Goal: Task Accomplishment & Management: Use online tool/utility

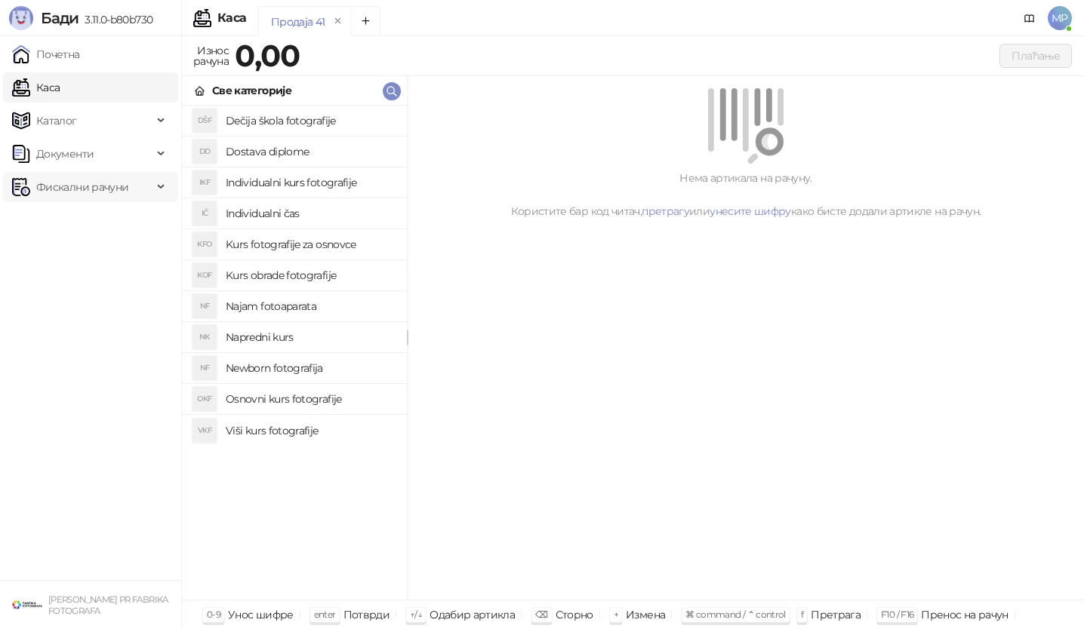
click at [96, 191] on span "Фискални рачуни" at bounding box center [82, 187] width 92 height 30
click at [96, 215] on link "Издати рачуни" at bounding box center [68, 220] width 101 height 30
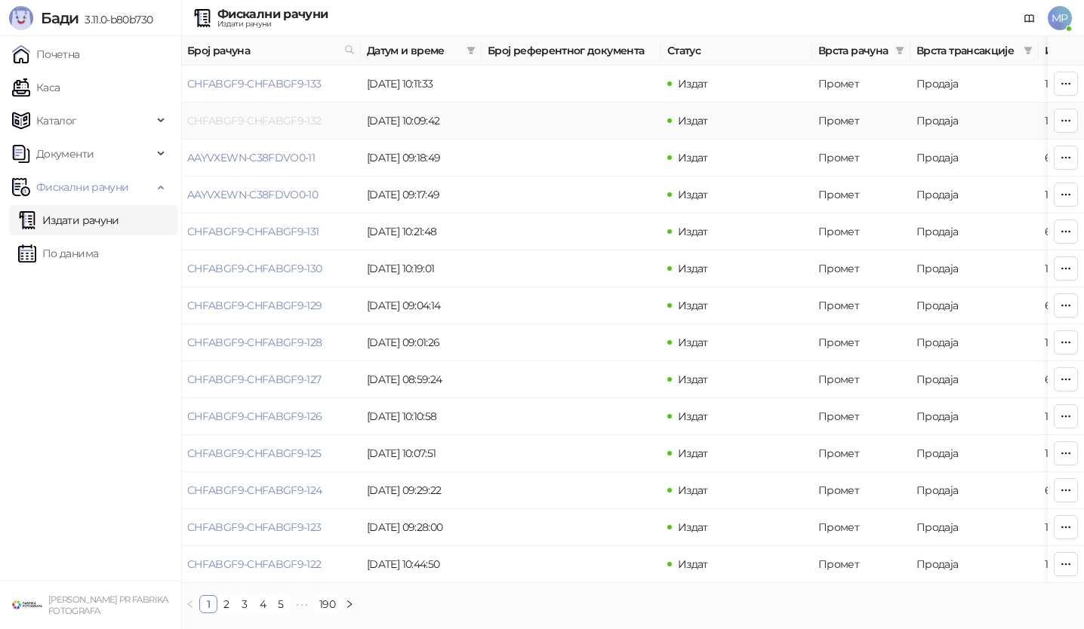
click at [303, 117] on link "CHFABGF9-CHFABGF9-132" at bounding box center [254, 121] width 134 height 14
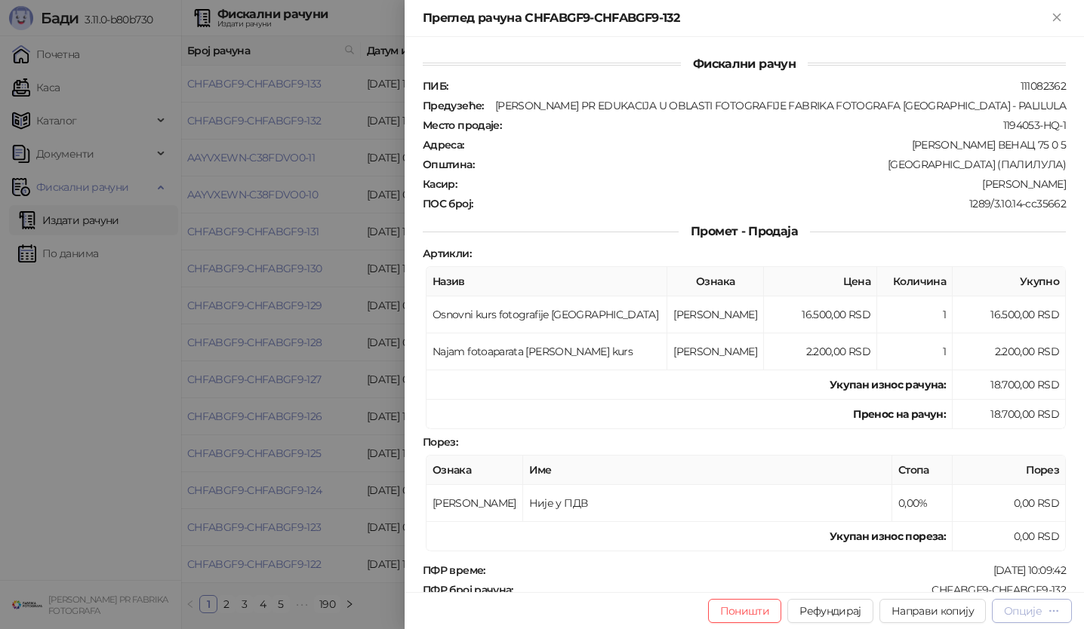
click at [1050, 617] on icon "button" at bounding box center [1054, 611] width 12 height 12
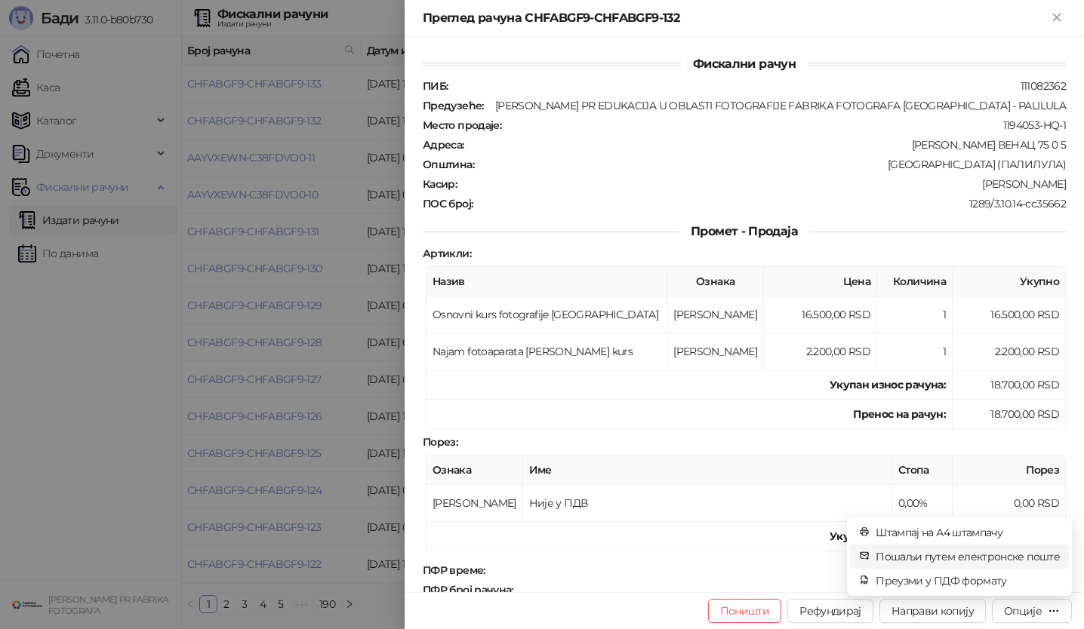
click at [1020, 554] on span "Пошаљи путем електронске поште" at bounding box center [967, 557] width 184 height 17
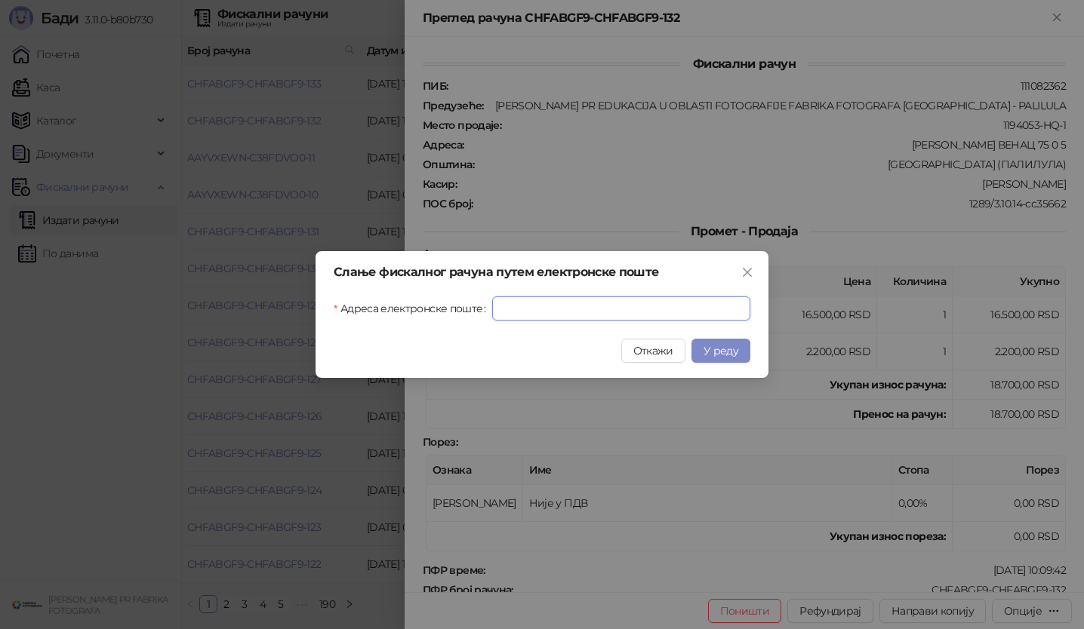
click at [721, 313] on input "Адреса електронске поште" at bounding box center [621, 309] width 258 height 24
paste input "**********"
type input "**********"
click at [721, 352] on span "У реду" at bounding box center [720, 351] width 35 height 14
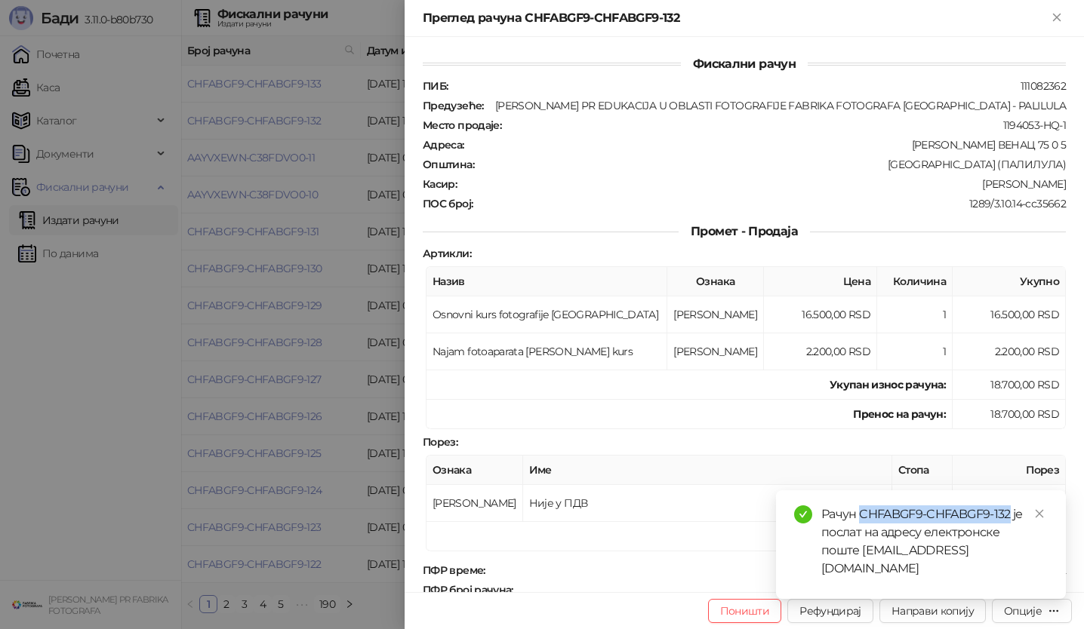
drag, startPoint x: 860, startPoint y: 534, endPoint x: 1011, endPoint y: 529, distance: 151.0
click at [1011, 529] on div "Рачун CHFABGF9-CHFABGF9-132 је послат на адресу електронске поште [EMAIL_ADDRES…" at bounding box center [934, 542] width 226 height 72
copy div "CHFABGF9-CHFABGF9-132"
click at [355, 136] on div at bounding box center [542, 314] width 1084 height 629
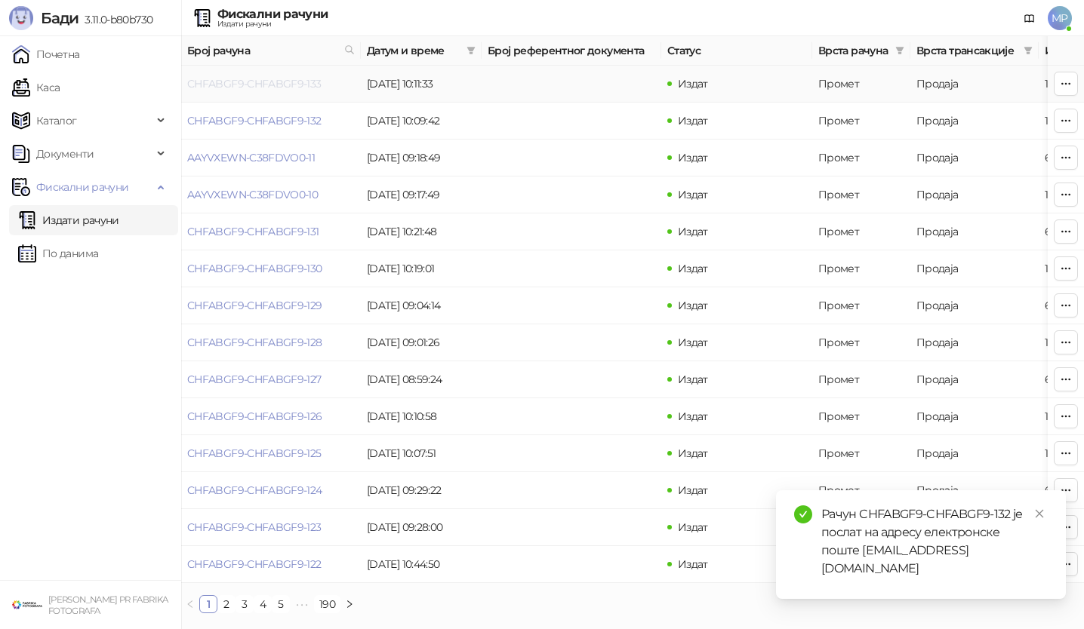
click at [315, 85] on link "CHFABGF9-CHFABGF9-133" at bounding box center [254, 84] width 134 height 14
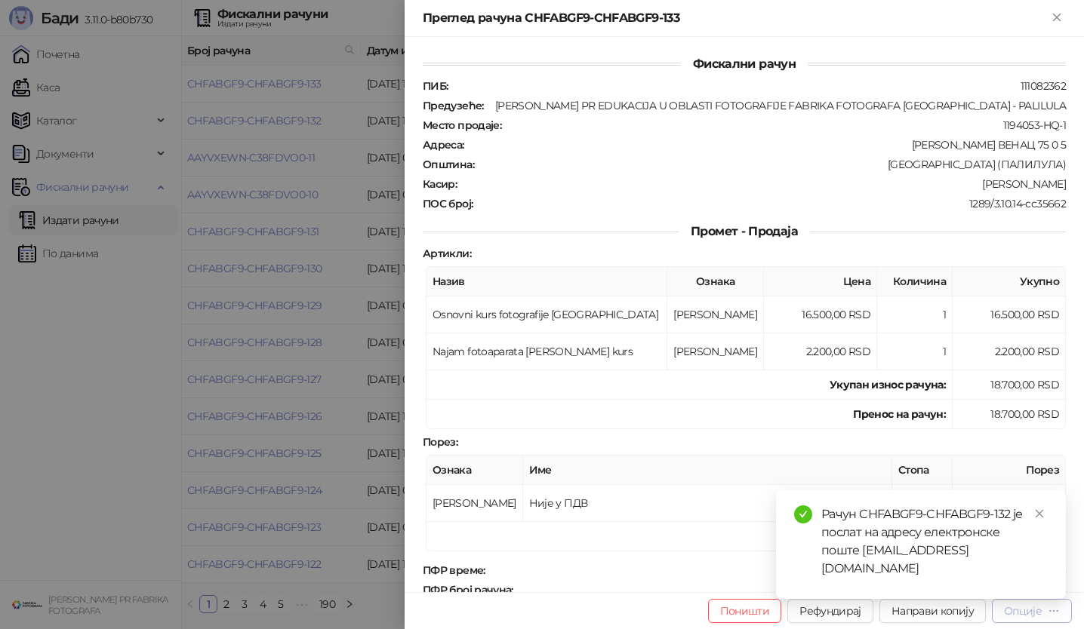
click at [1042, 620] on button "Опције" at bounding box center [1032, 611] width 80 height 24
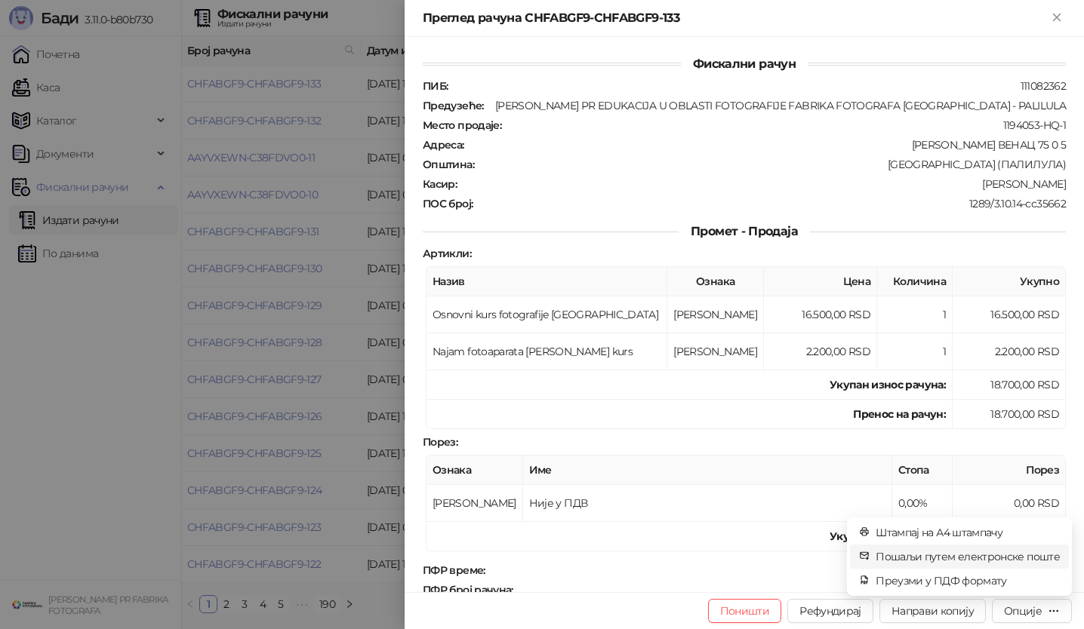
click at [1040, 549] on span "Пошаљи путем електронске поште" at bounding box center [967, 557] width 184 height 17
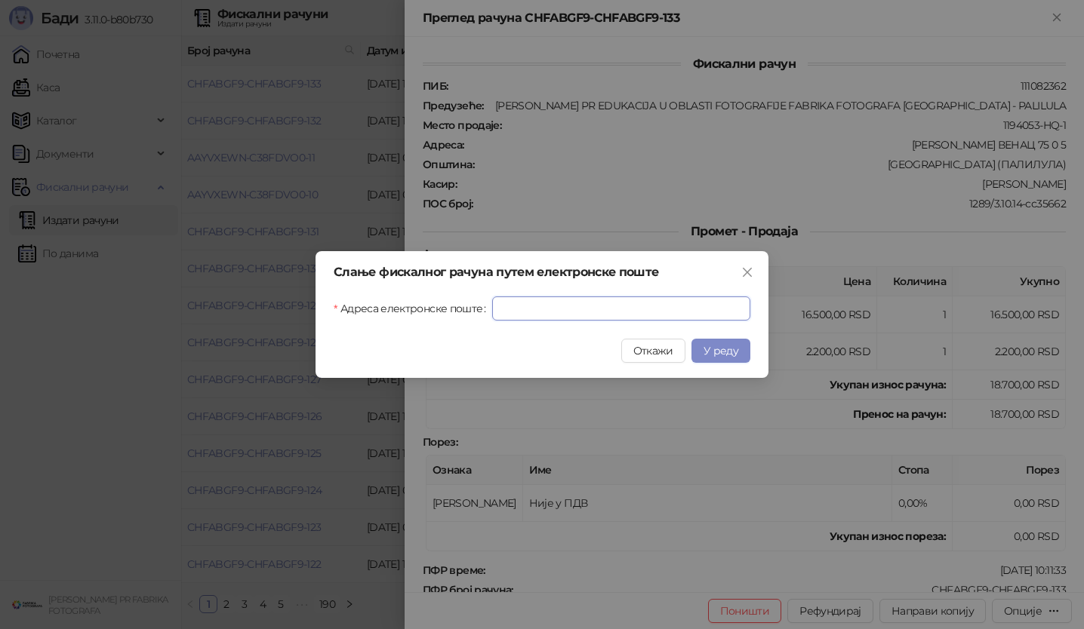
click at [598, 304] on input "Адреса електронске поште" at bounding box center [621, 309] width 258 height 24
paste input "**********"
type input "**********"
click at [734, 361] on button "У реду" at bounding box center [720, 351] width 59 height 24
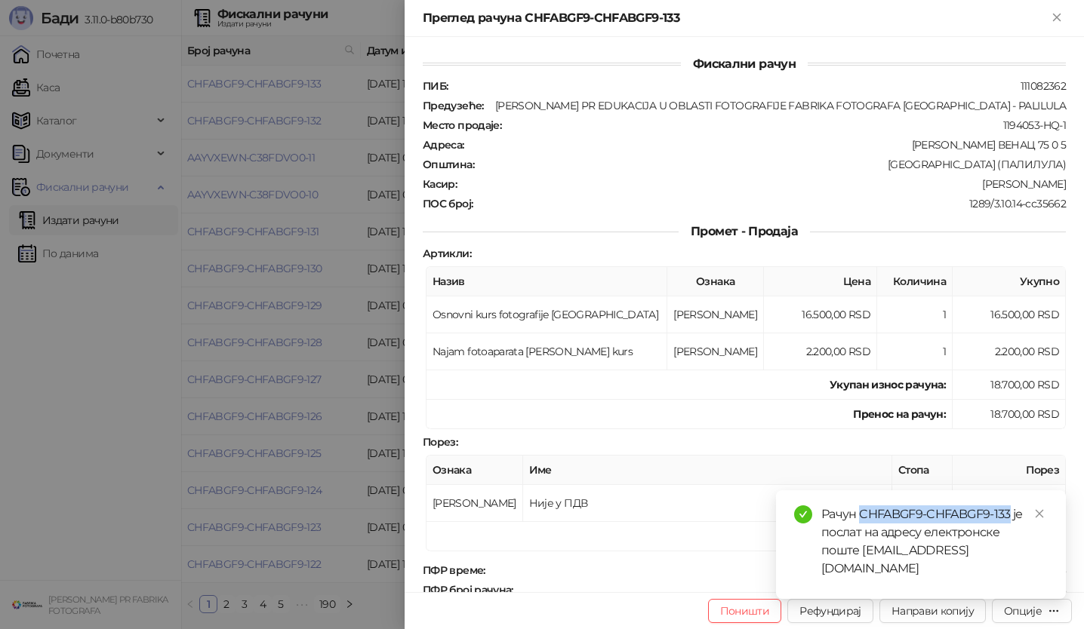
drag, startPoint x: 859, startPoint y: 533, endPoint x: 1009, endPoint y: 534, distance: 150.2
click at [1009, 534] on div "Рачун CHFABGF9-CHFABGF9-133 је послат на адресу електронске поште [EMAIL_ADDRES…" at bounding box center [934, 542] width 226 height 72
copy div "CHFABGF9-CHFABGF9-133"
click at [125, 278] on div at bounding box center [542, 314] width 1084 height 629
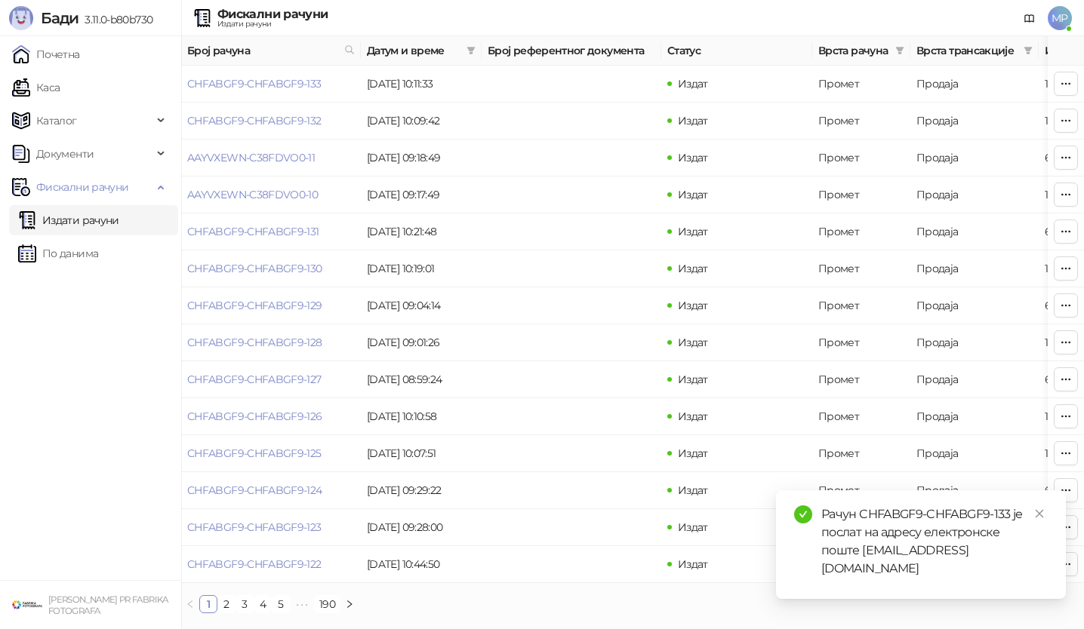
click at [98, 256] on link "По данима" at bounding box center [58, 253] width 80 height 30
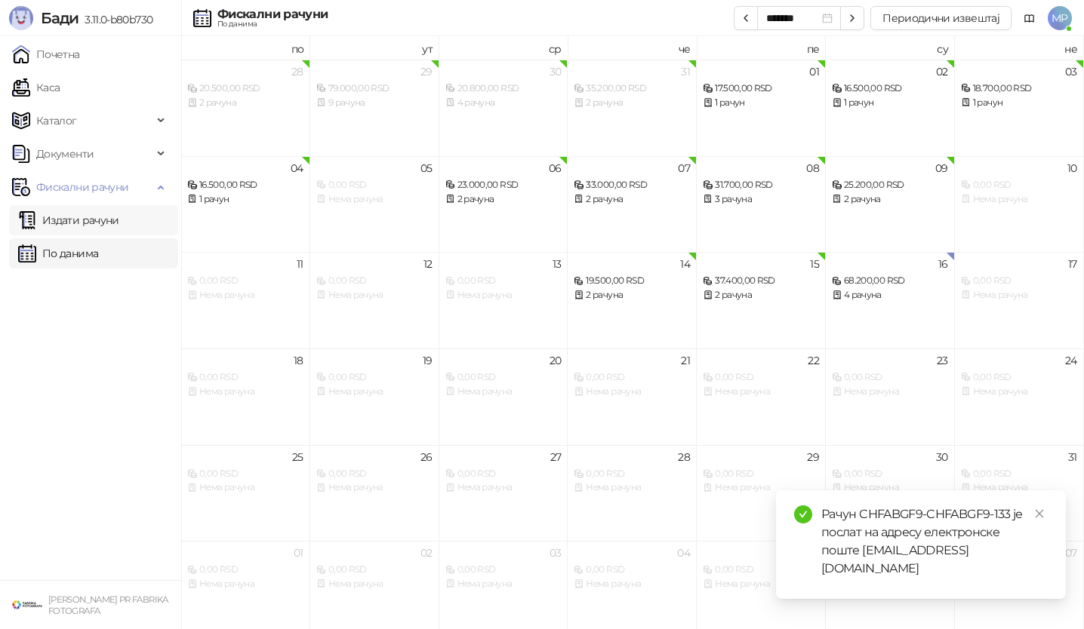
click at [118, 226] on link "Издати рачуни" at bounding box center [68, 220] width 101 height 30
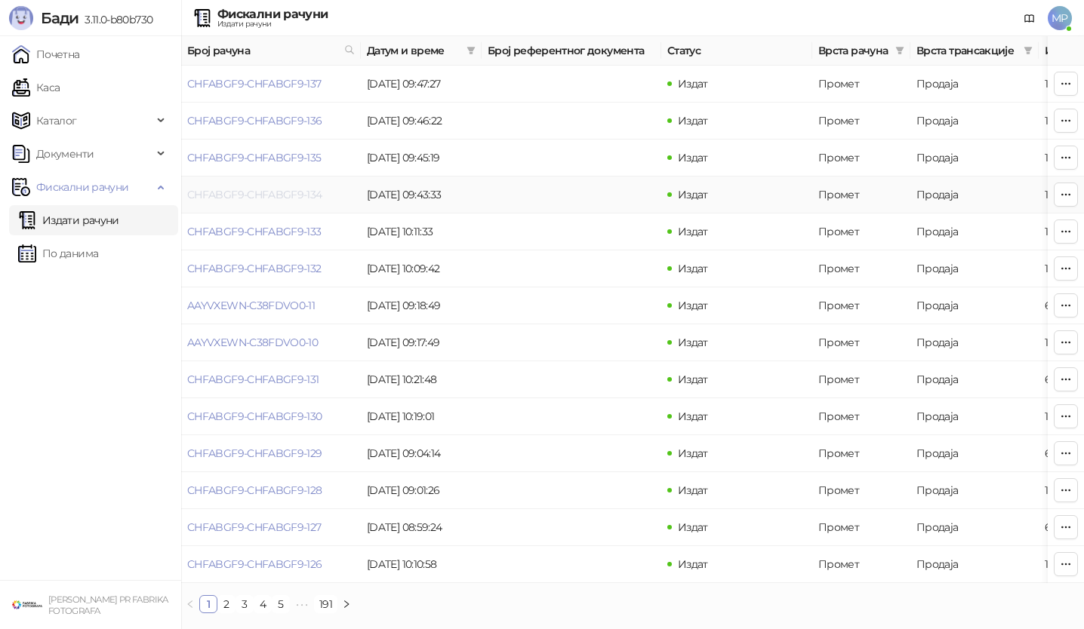
click at [307, 194] on link "CHFABGF9-CHFABGF9-134" at bounding box center [254, 195] width 135 height 14
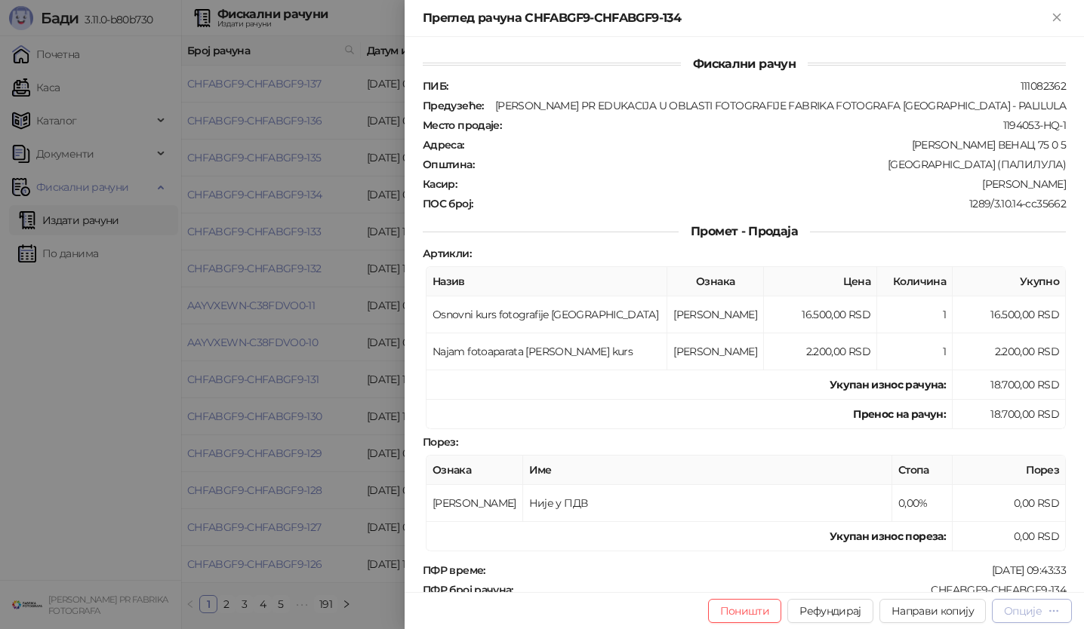
click at [1057, 609] on icon "button" at bounding box center [1054, 611] width 12 height 12
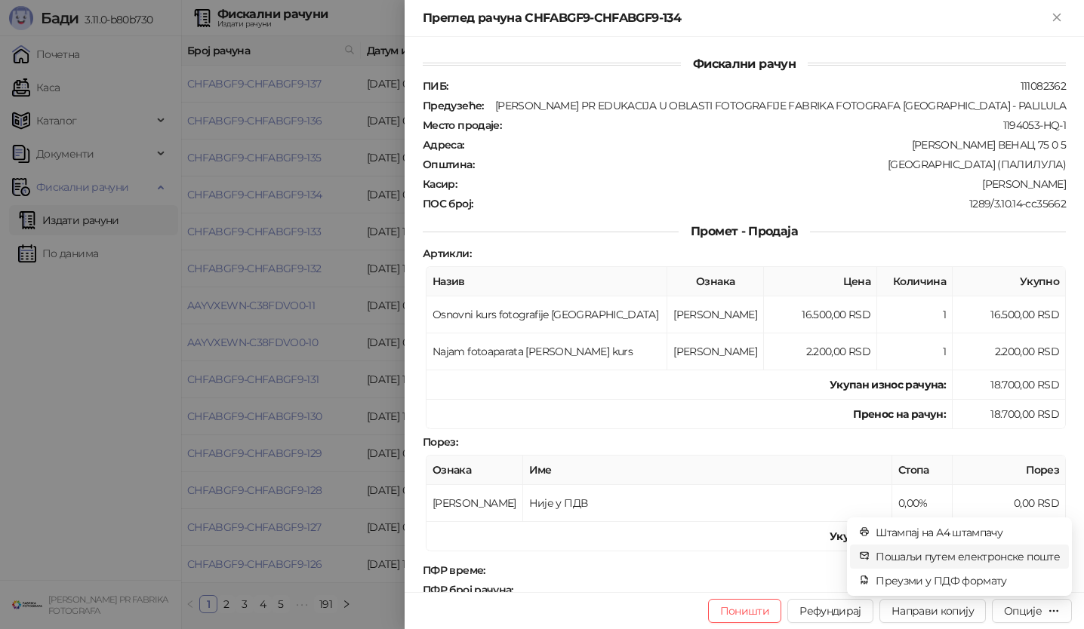
click at [1020, 561] on span "Пошаљи путем електронске поште" at bounding box center [967, 557] width 184 height 17
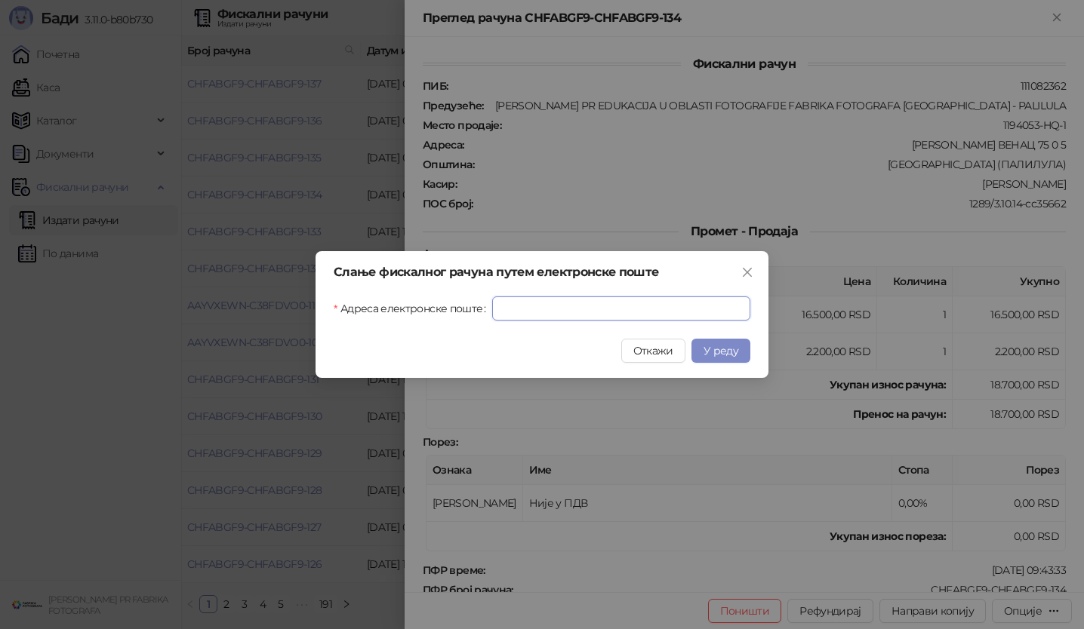
click at [712, 306] on input "Адреса електронске поште" at bounding box center [621, 309] width 258 height 24
paste input "**********"
type input "**********"
click at [712, 344] on span "У реду" at bounding box center [720, 351] width 35 height 14
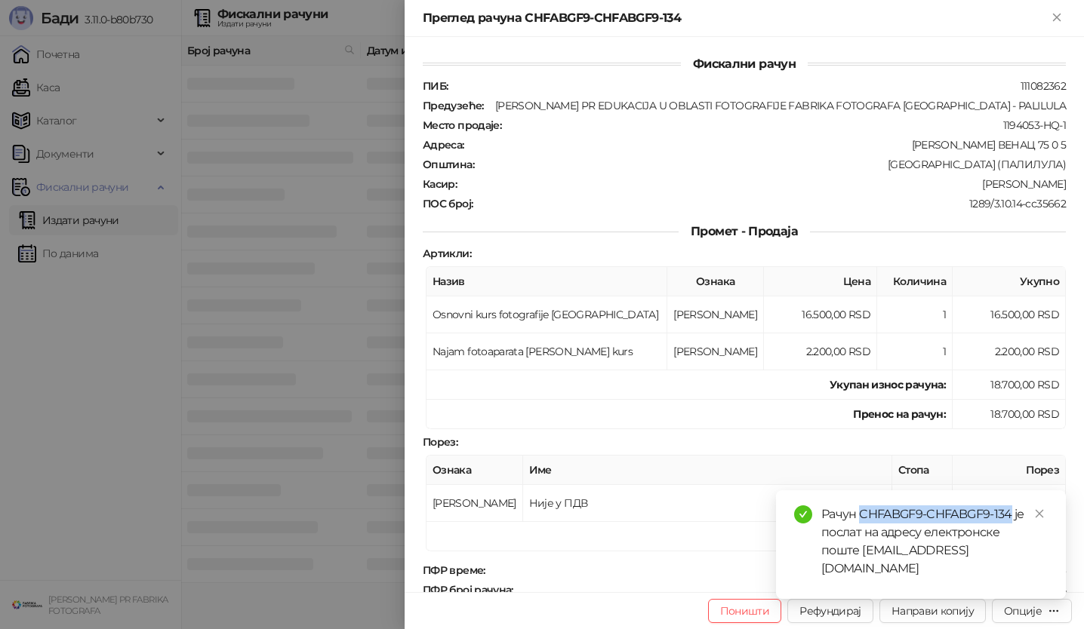
drag, startPoint x: 862, startPoint y: 532, endPoint x: 1012, endPoint y: 530, distance: 150.2
click at [1012, 530] on div "Рачун CHFABGF9-CHFABGF9-134 је послат на адресу електронске поште [EMAIL_ADDRES…" at bounding box center [934, 542] width 226 height 72
copy div "CHFABGF9-CHFABGF9-134"
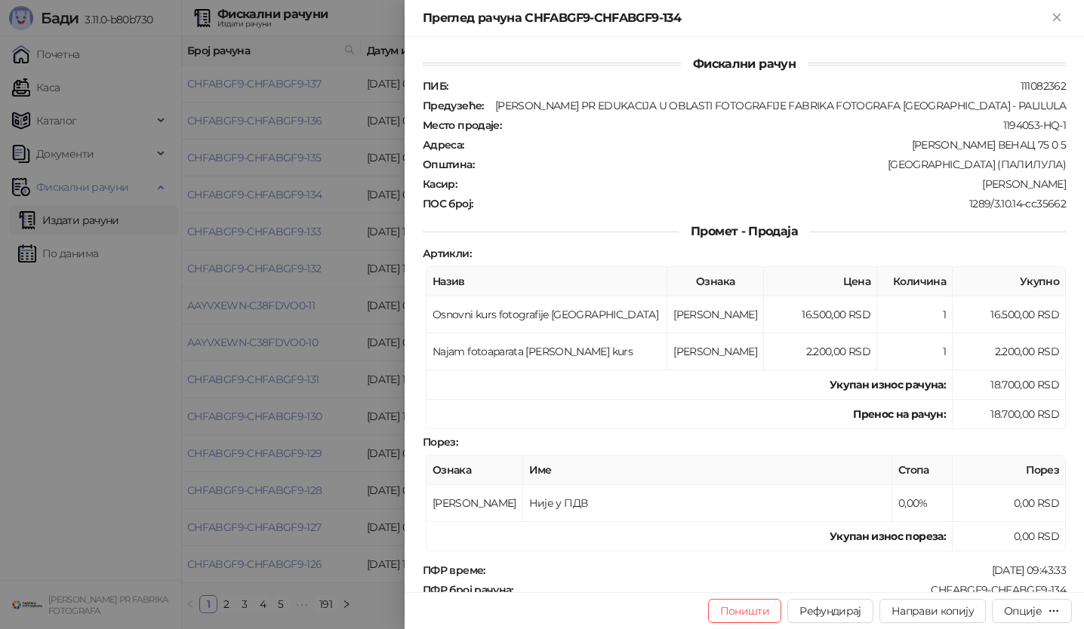
click at [325, 189] on div at bounding box center [542, 314] width 1084 height 629
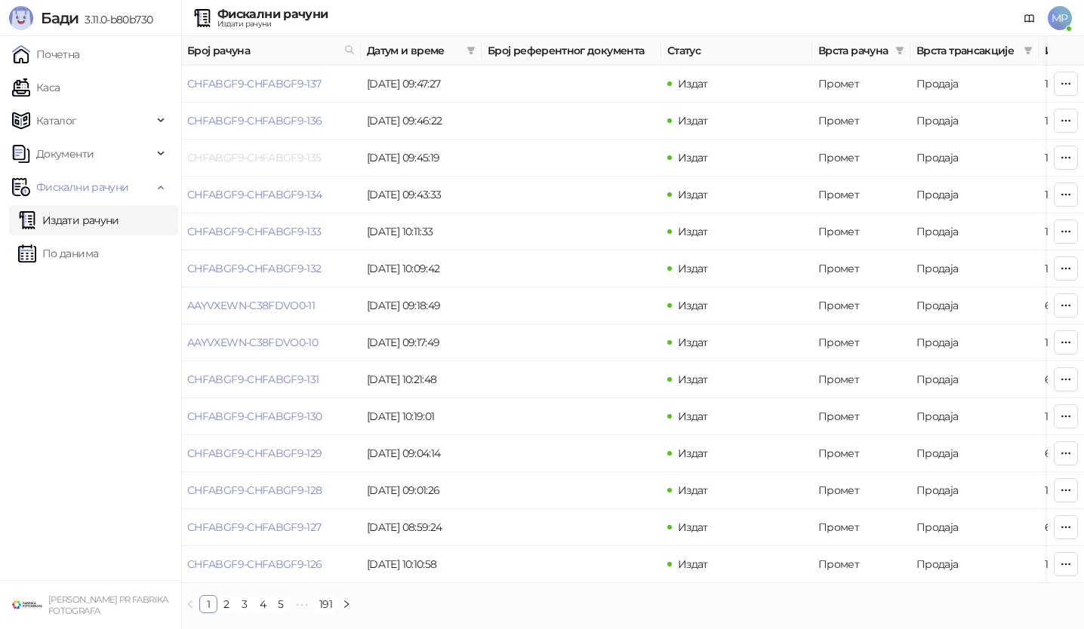
click at [312, 160] on link "CHFABGF9-CHFABGF9-135" at bounding box center [254, 158] width 134 height 14
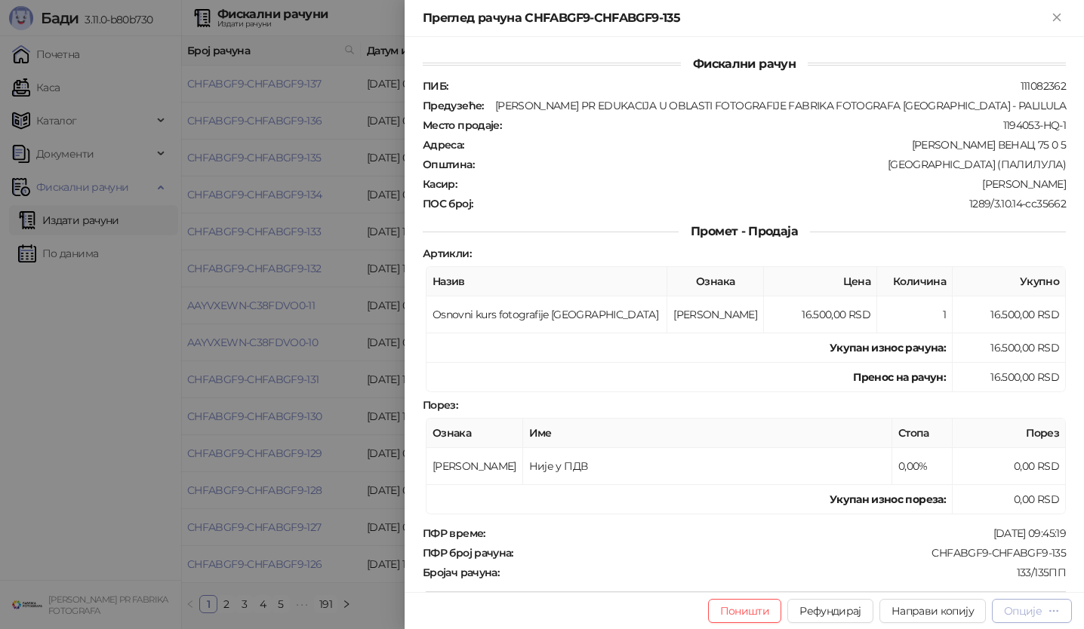
click at [1028, 605] on div "Опције" at bounding box center [1023, 612] width 38 height 14
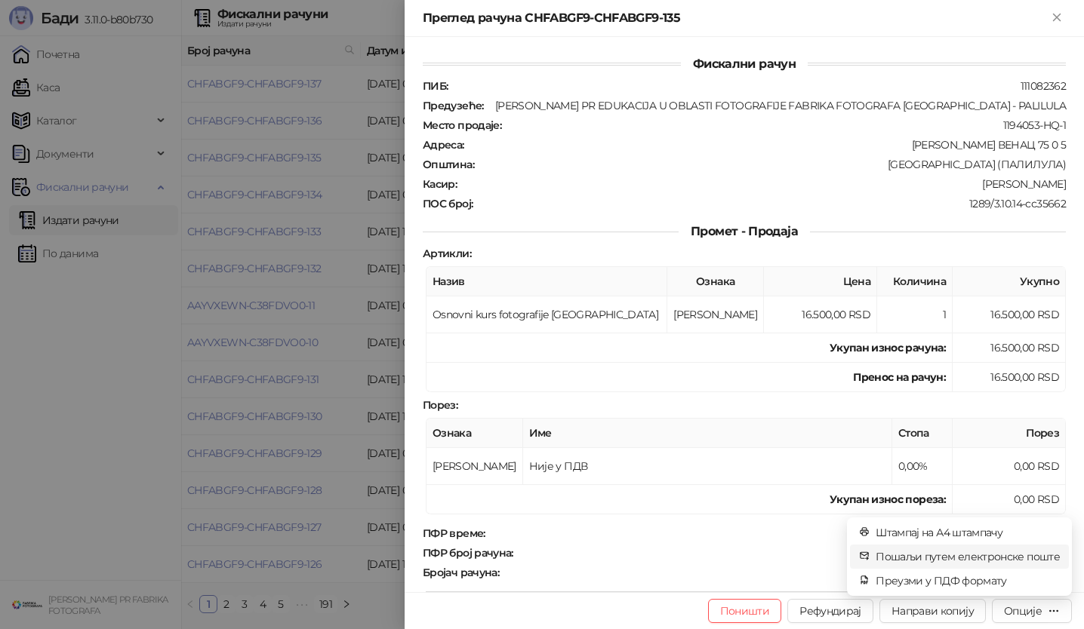
click at [1001, 552] on span "Пошаљи путем електронске поште" at bounding box center [967, 557] width 184 height 17
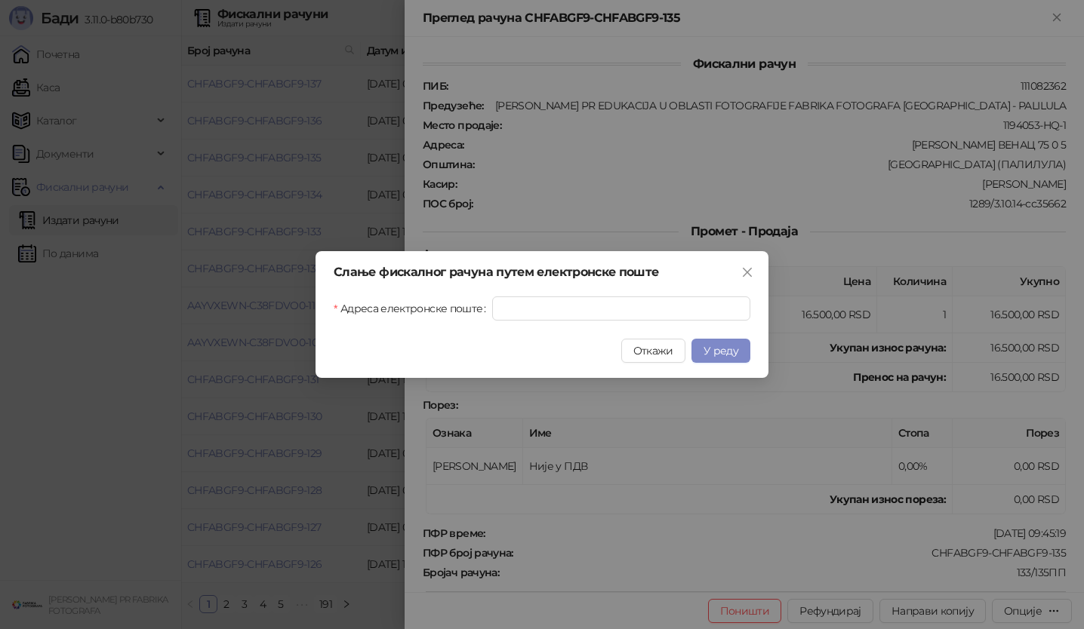
click at [708, 322] on div "Слање фискалног рачуна путем електронске поште [GEOGRAPHIC_DATA] електронске по…" at bounding box center [541, 314] width 453 height 127
click at [708, 309] on input "Адреса електронске поште" at bounding box center [621, 309] width 258 height 24
paste input "**********"
type input "**********"
click at [727, 354] on span "У реду" at bounding box center [720, 351] width 35 height 14
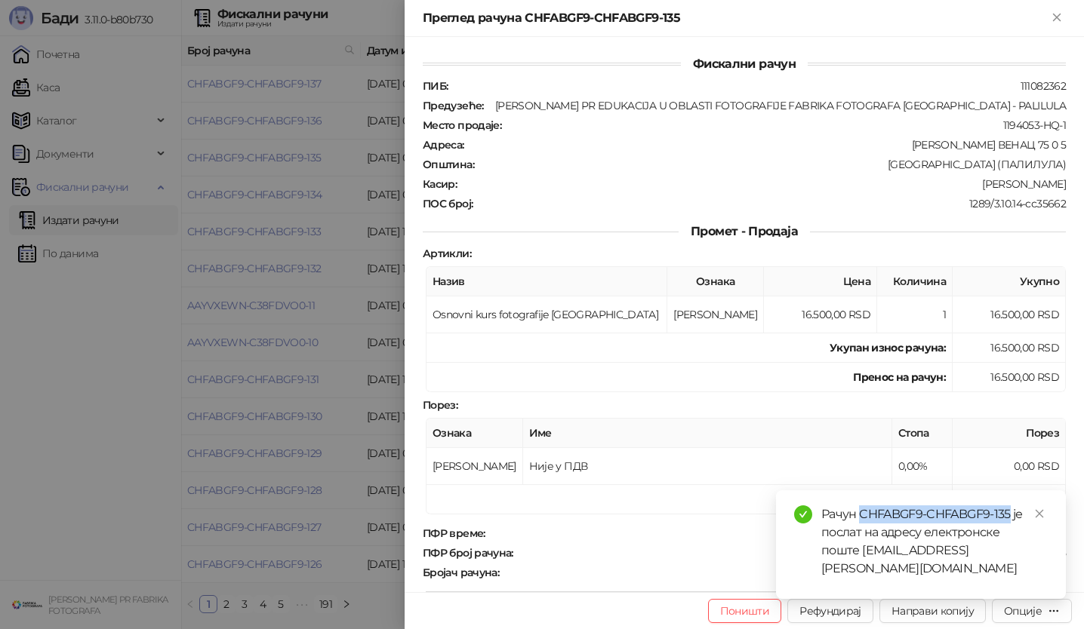
drag, startPoint x: 860, startPoint y: 528, endPoint x: 1011, endPoint y: 534, distance: 151.1
click at [1011, 534] on div "Рачун CHFABGF9-CHFABGF9-135 је послат на адресу електронске поште [EMAIL_ADDRES…" at bounding box center [934, 542] width 226 height 72
copy div "CHFABGF9-CHFABGF9-135"
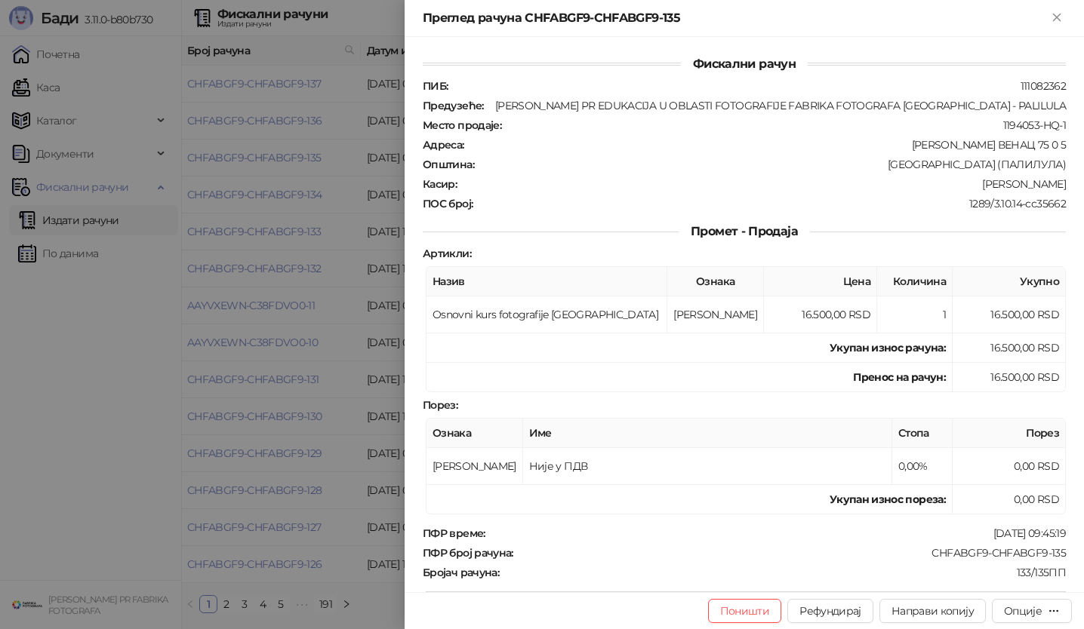
click at [297, 134] on div at bounding box center [542, 314] width 1084 height 629
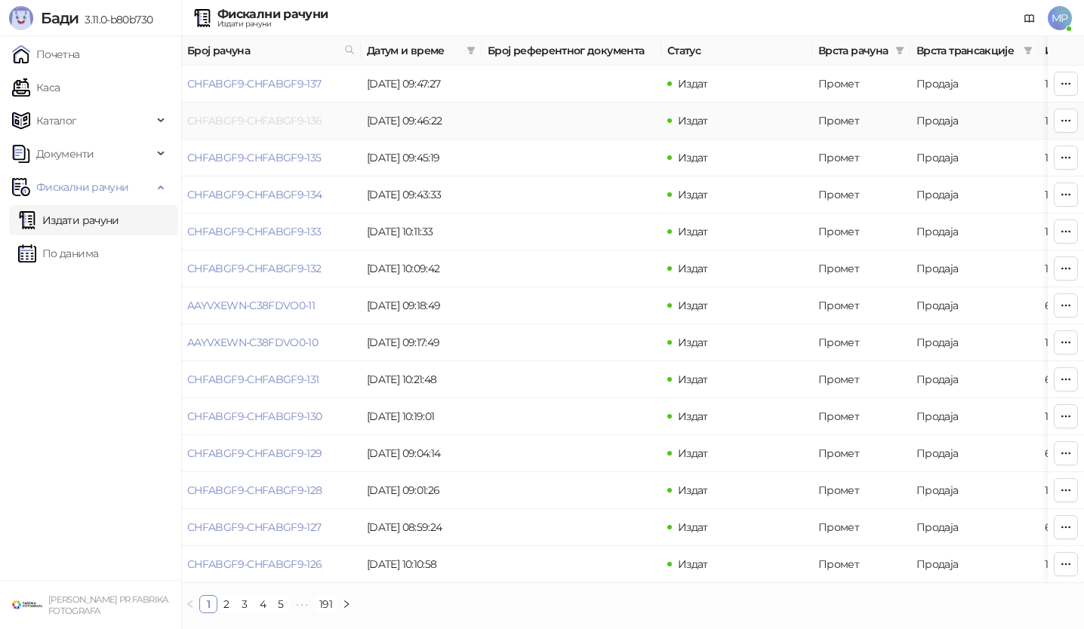
click at [297, 119] on link "CHFABGF9-CHFABGF9-136" at bounding box center [254, 121] width 135 height 14
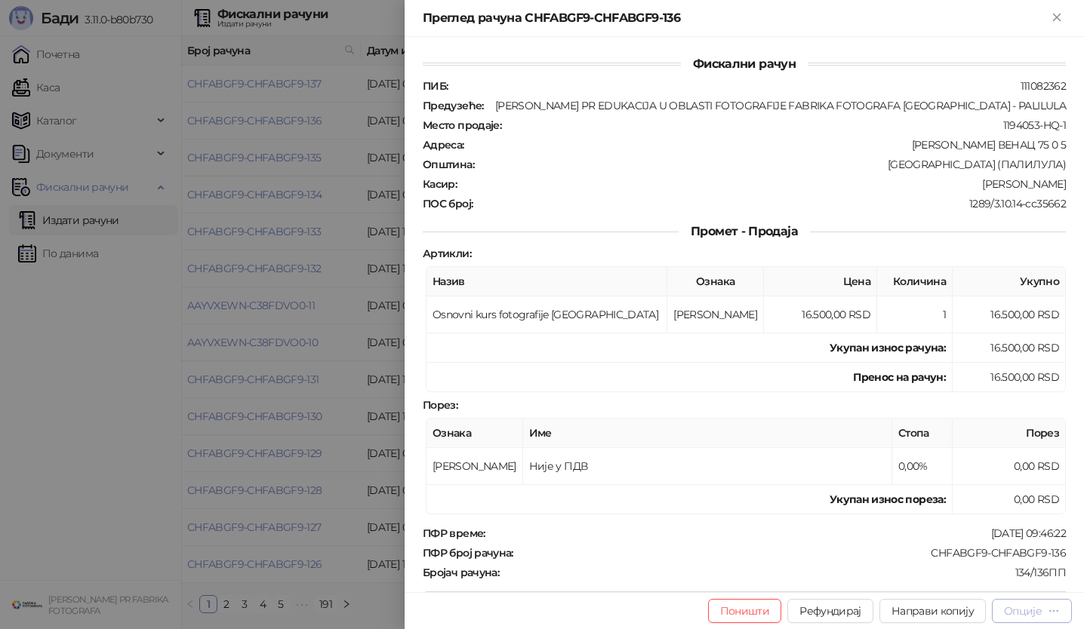
click at [1036, 613] on div "Опције" at bounding box center [1023, 612] width 38 height 14
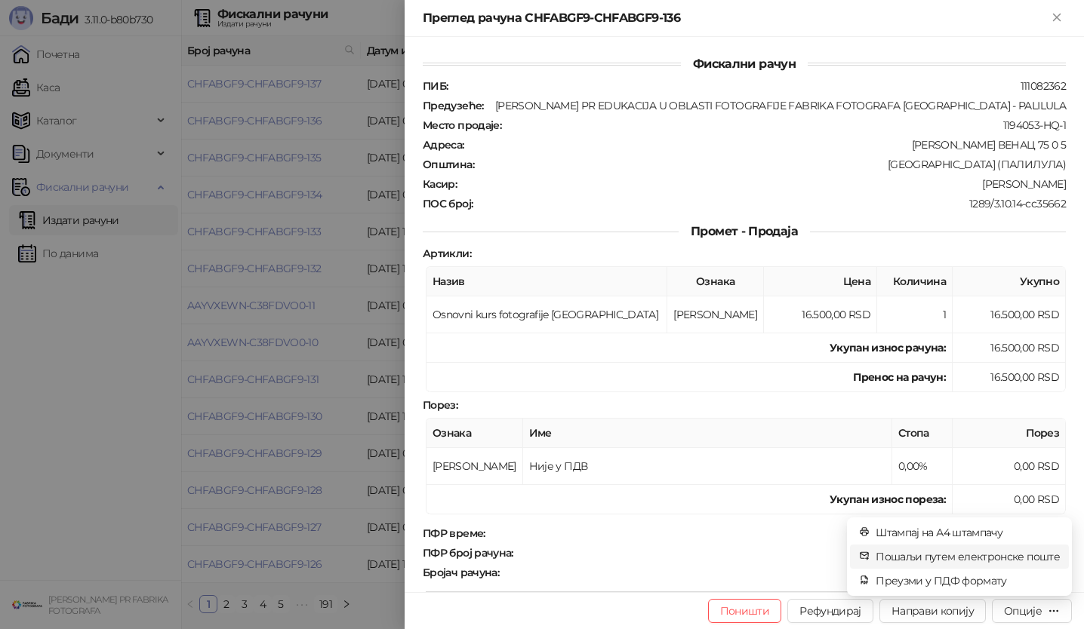
click at [1008, 563] on span "Пошаљи путем електронске поште" at bounding box center [967, 557] width 184 height 17
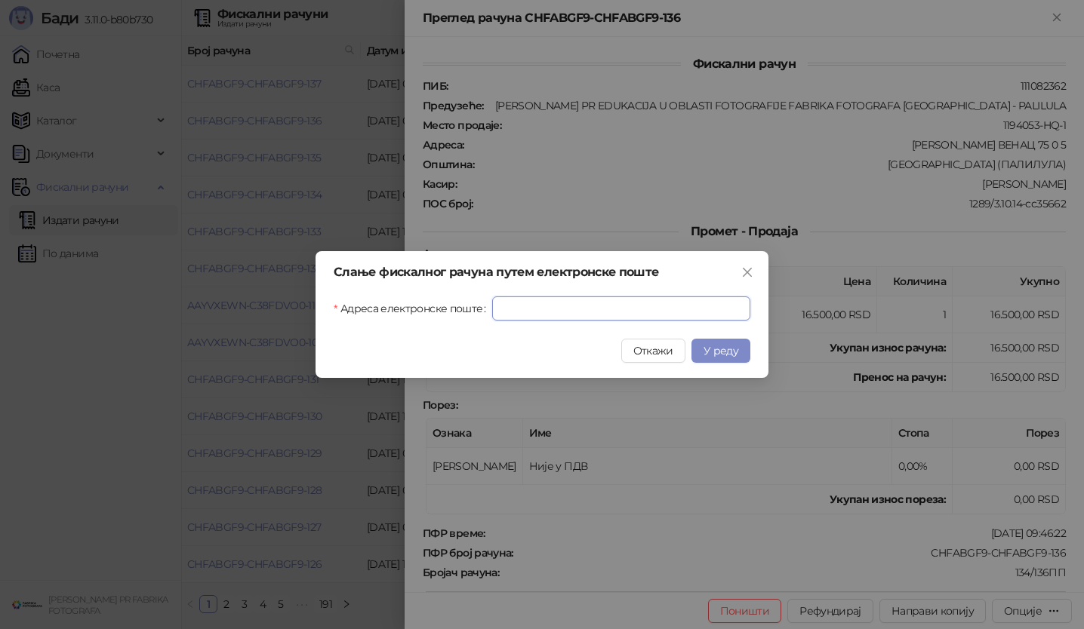
click at [679, 319] on input "Адреса електронске поште" at bounding box center [621, 309] width 258 height 24
paste input "**********"
type input "**********"
click at [713, 343] on button "У реду" at bounding box center [720, 351] width 59 height 24
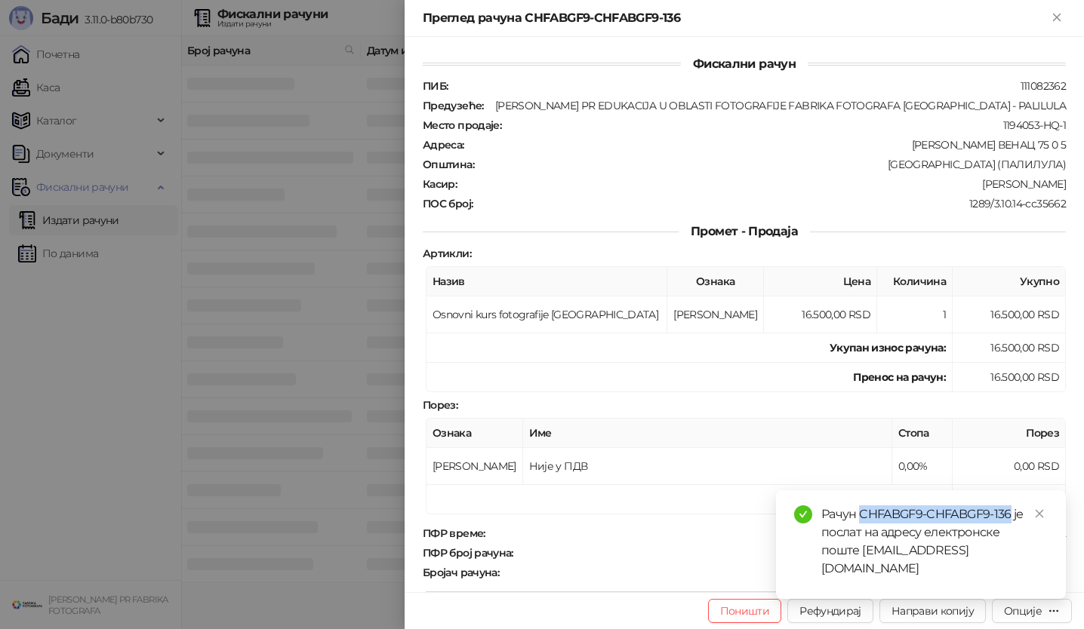
drag, startPoint x: 862, startPoint y: 530, endPoint x: 1010, endPoint y: 531, distance: 147.9
click at [1010, 531] on div "Рачун CHFABGF9-CHFABGF9-136 је послат на адресу електронске поште [EMAIL_ADDRES…" at bounding box center [934, 542] width 226 height 72
copy div "CHFABGF9-CHFABGF9-136"
click at [330, 365] on div at bounding box center [542, 314] width 1084 height 629
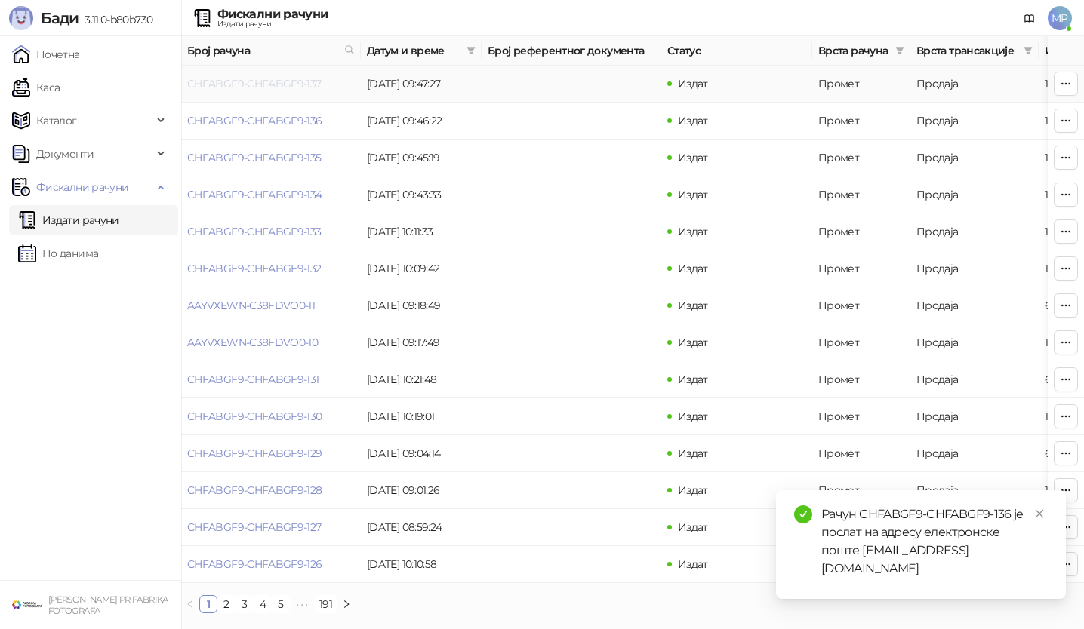
click at [300, 89] on link "CHFABGF9-CHFABGF9-137" at bounding box center [254, 84] width 134 height 14
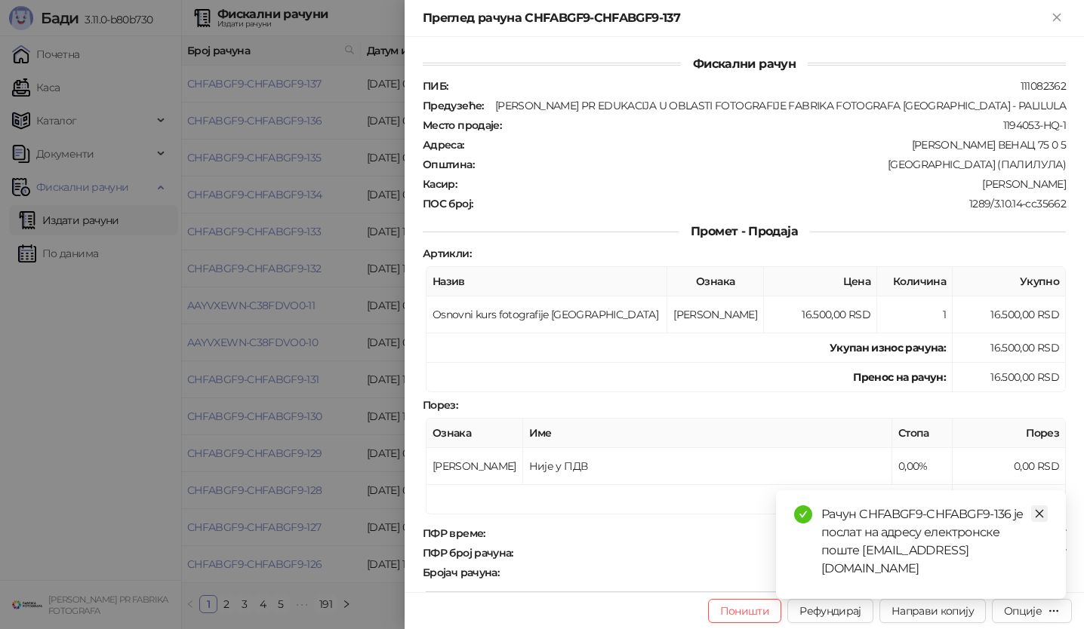
click at [1044, 519] on icon "close" at bounding box center [1039, 514] width 11 height 11
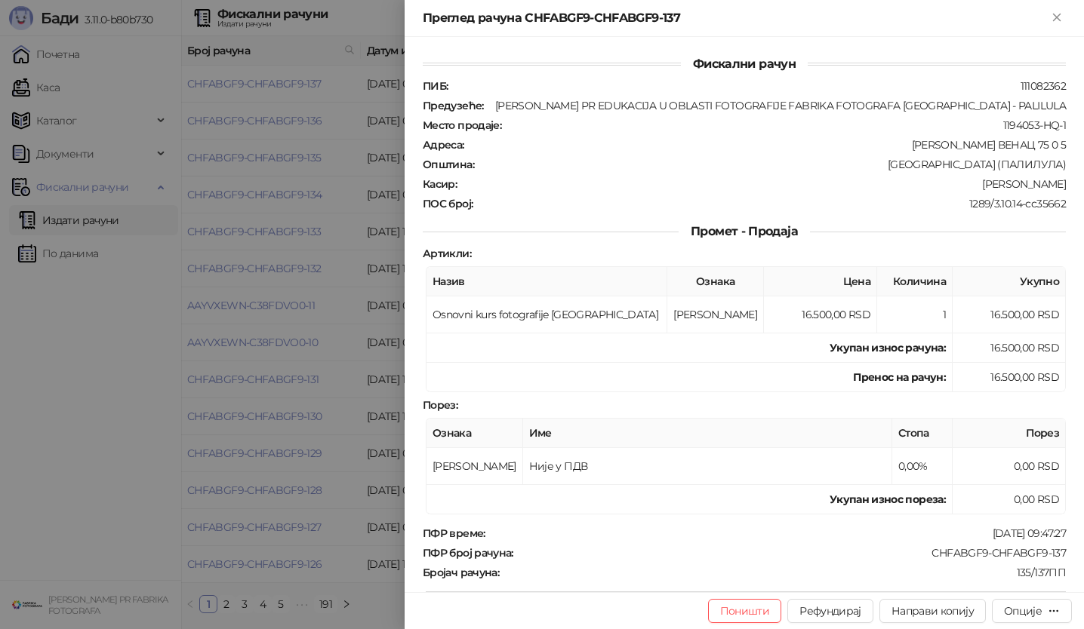
click at [288, 84] on div at bounding box center [542, 314] width 1084 height 629
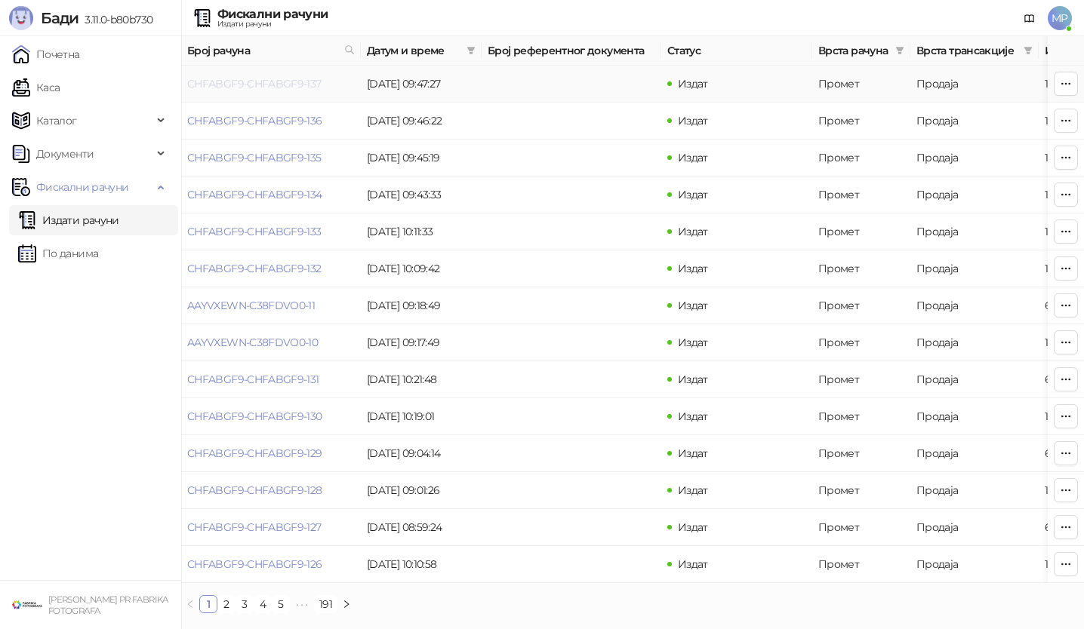
click at [278, 86] on link "CHFABGF9-CHFABGF9-137" at bounding box center [254, 84] width 134 height 14
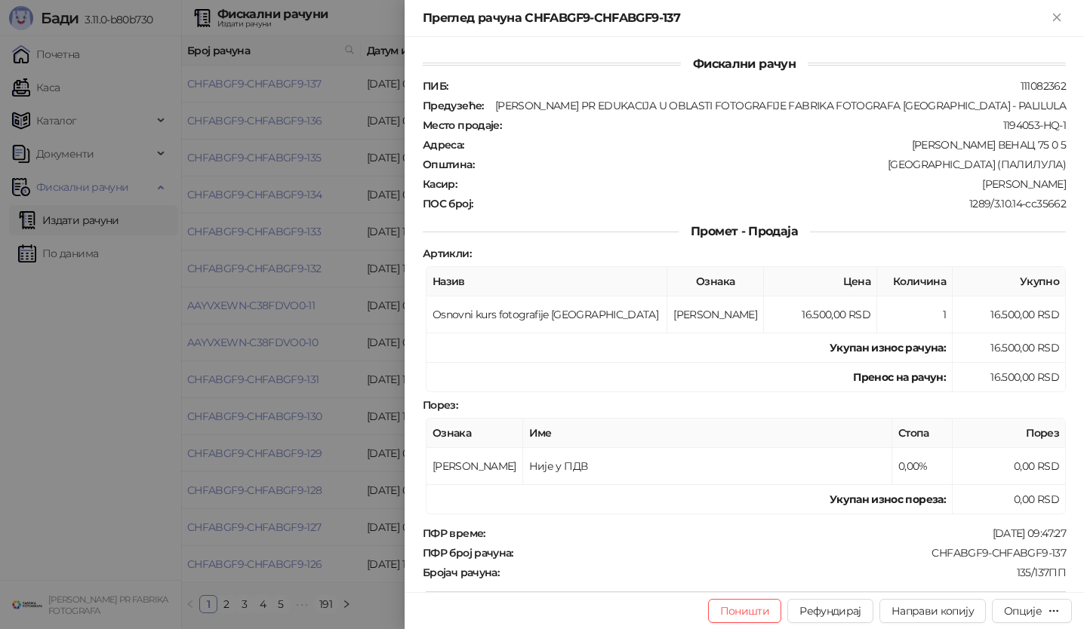
click at [1052, 598] on div "Поништи Рефундирај Направи копију Опције" at bounding box center [744, 610] width 679 height 37
click at [1044, 608] on div "Опције" at bounding box center [1032, 611] width 56 height 14
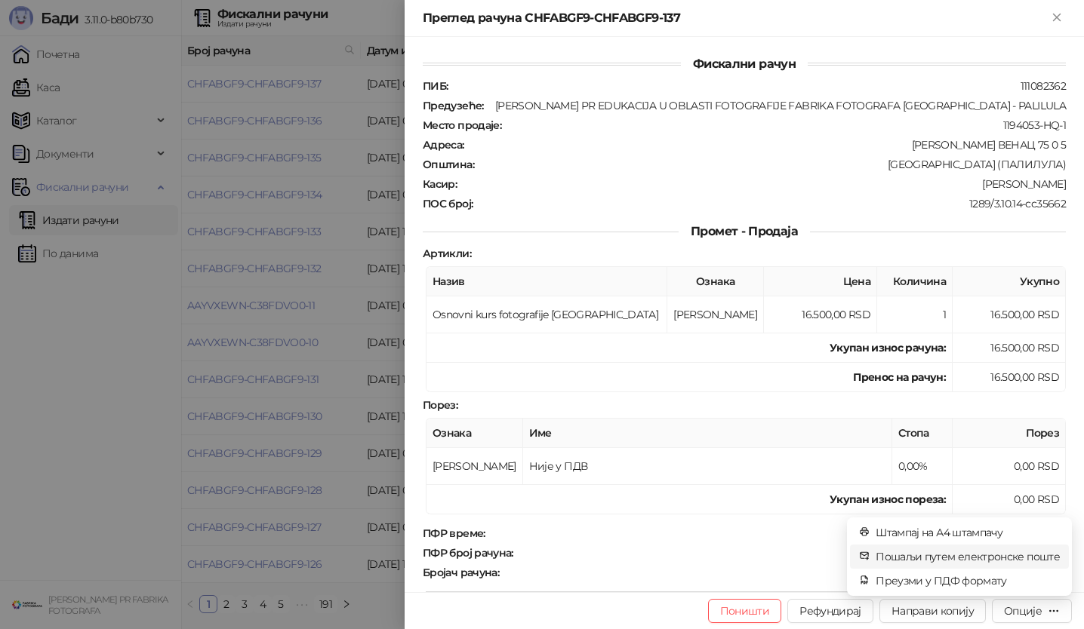
click at [980, 551] on span "Пошаљи путем електронске поште" at bounding box center [967, 557] width 184 height 17
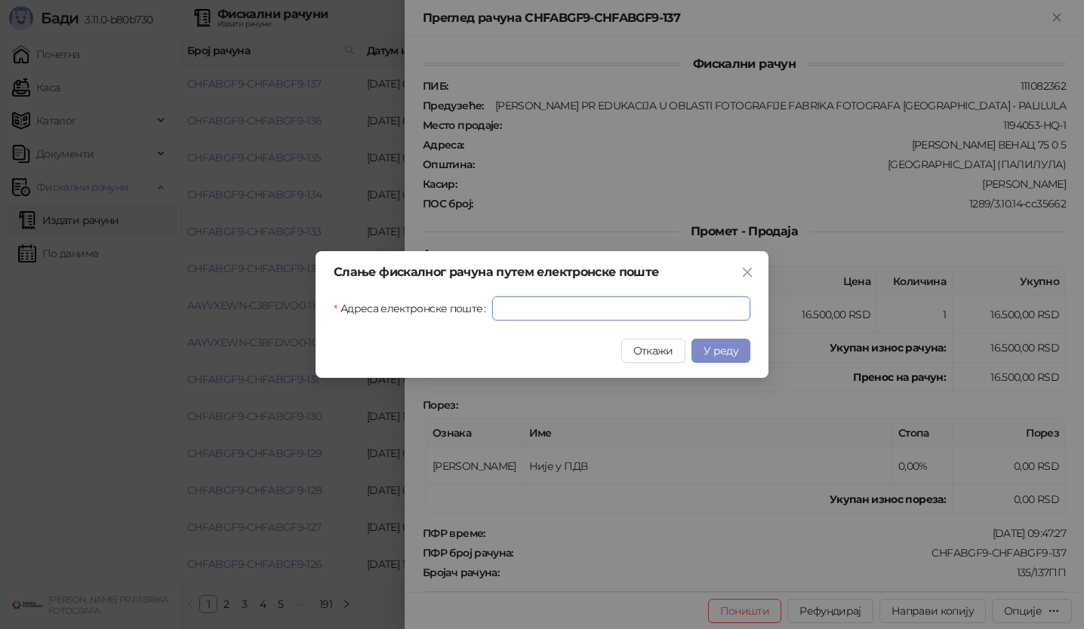
click at [668, 302] on input "Адреса електронске поште" at bounding box center [621, 309] width 258 height 24
paste input "**********"
type input "**********"
click at [715, 344] on span "У реду" at bounding box center [720, 351] width 35 height 14
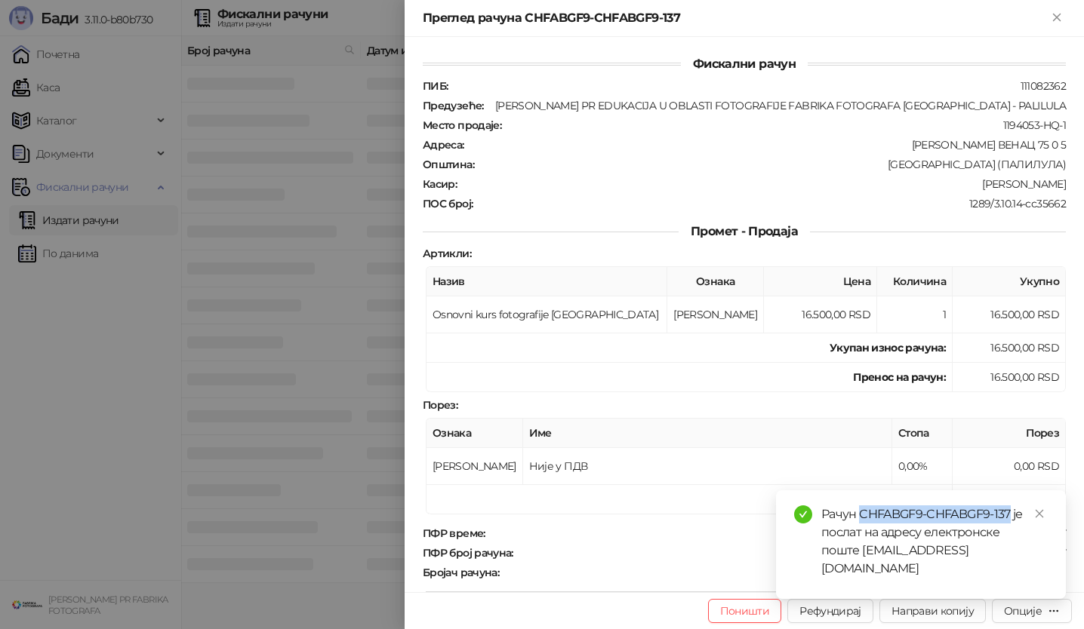
drag, startPoint x: 862, startPoint y: 530, endPoint x: 1011, endPoint y: 534, distance: 148.7
click at [1011, 534] on div "Рачун CHFABGF9-CHFABGF9-137 је послат на адресу електронске поште [EMAIL_ADDRES…" at bounding box center [934, 542] width 226 height 72
copy div "CHFABGF9-CHFABGF9-137"
